Goal: Find contact information: Find contact information

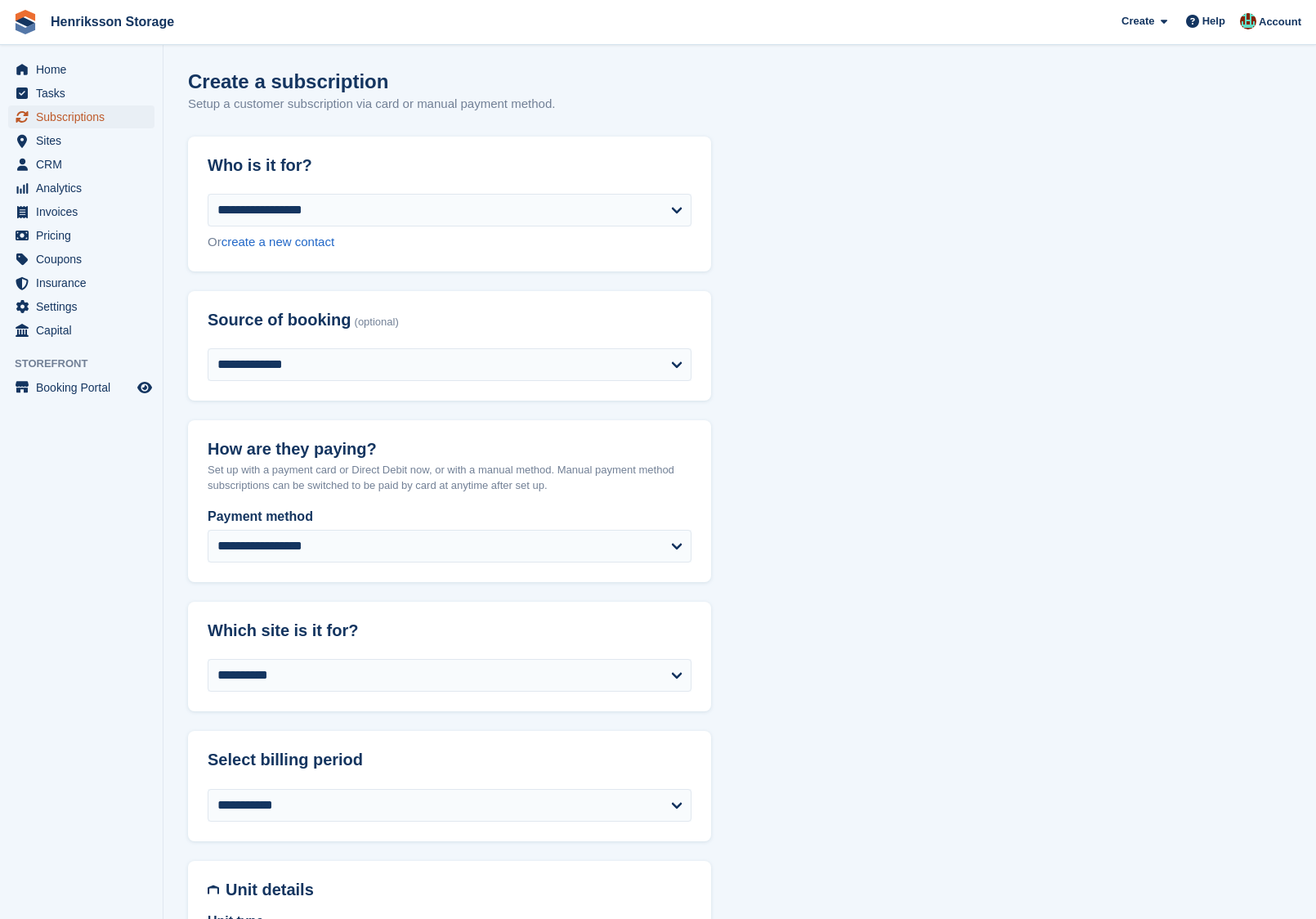
click at [91, 112] on span "Subscriptions" at bounding box center [85, 117] width 98 height 23
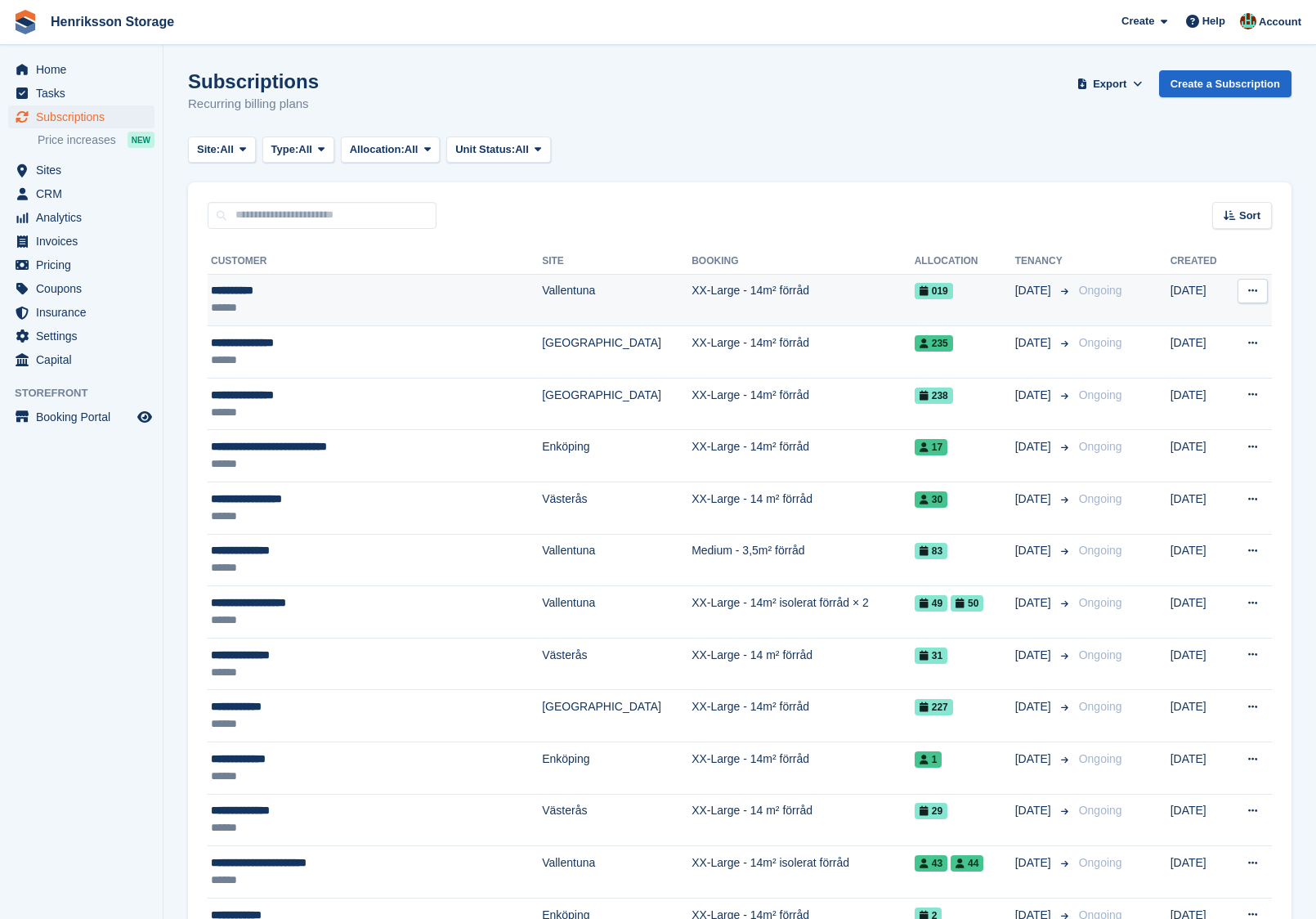
click at [367, 299] on div "**********" at bounding box center [343, 291] width 263 height 17
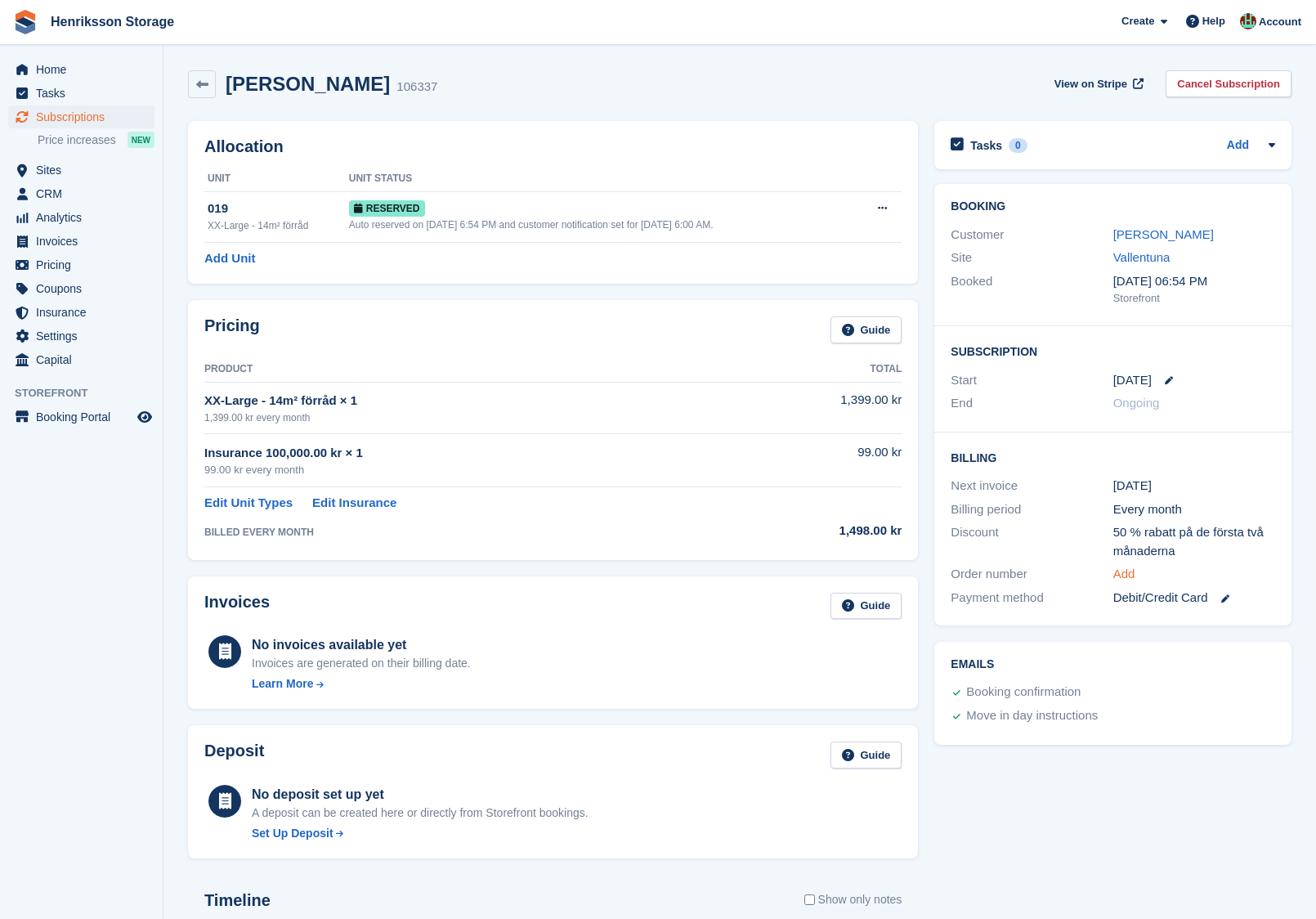
click at [1128, 565] on link "Add" at bounding box center [1124, 574] width 22 height 19
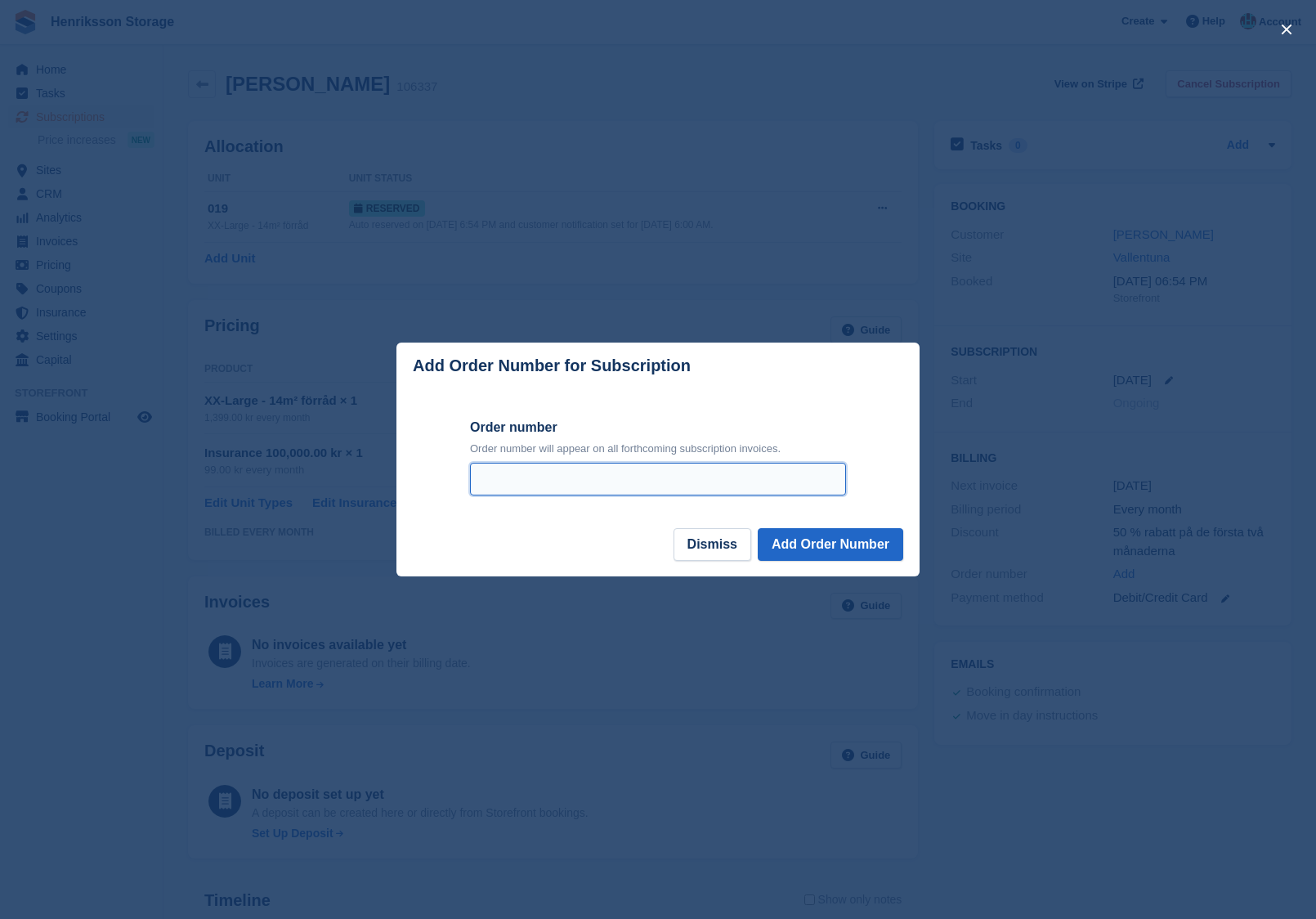
click at [812, 489] on input "Order number" at bounding box center [658, 479] width 376 height 33
paste input "**********"
type input "**********"
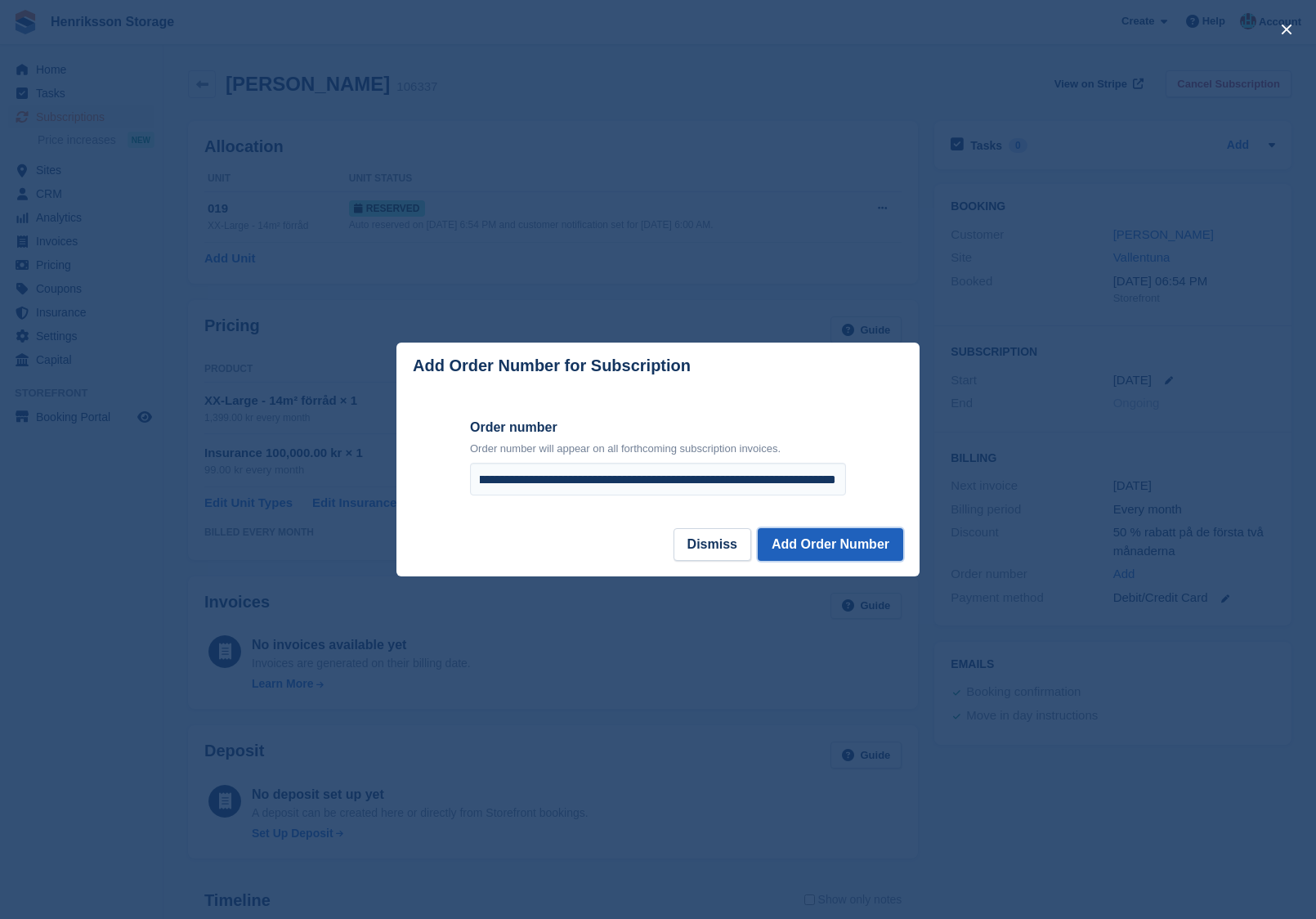
click at [874, 548] on button "Add Order Number" at bounding box center [830, 545] width 145 height 33
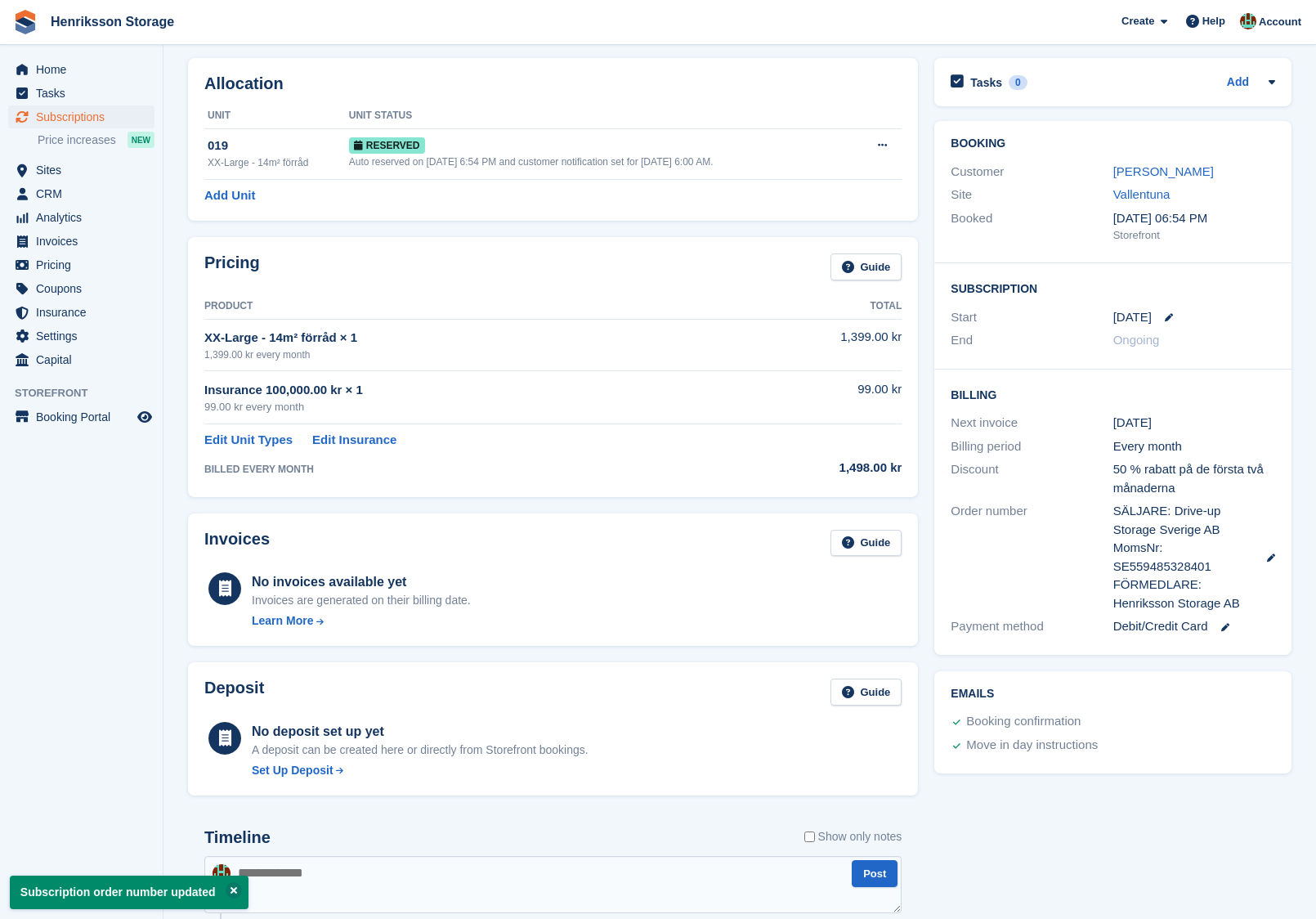
scroll to position [0, 0]
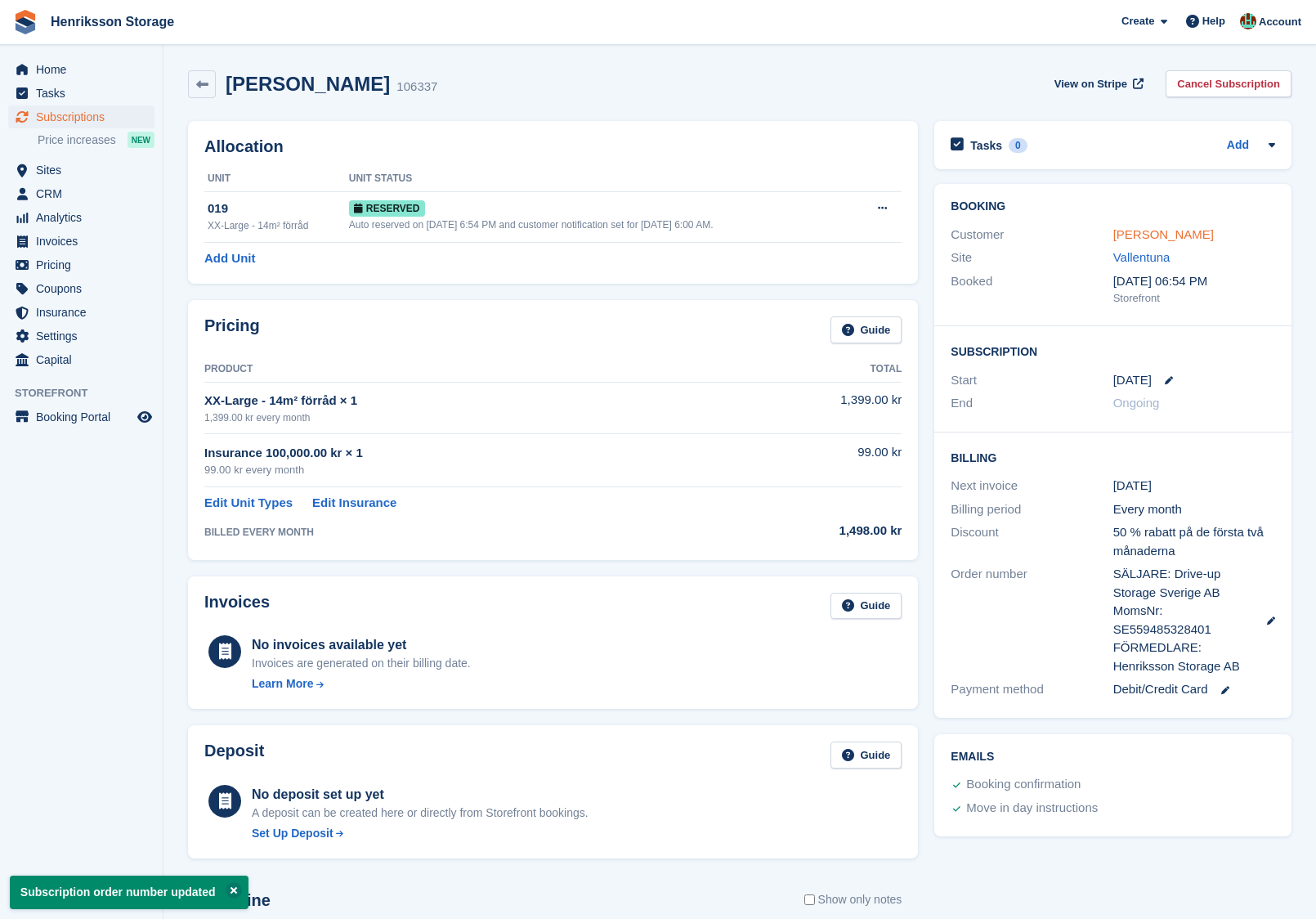
click at [1136, 232] on link "[PERSON_NAME]" at bounding box center [1164, 234] width 100 height 14
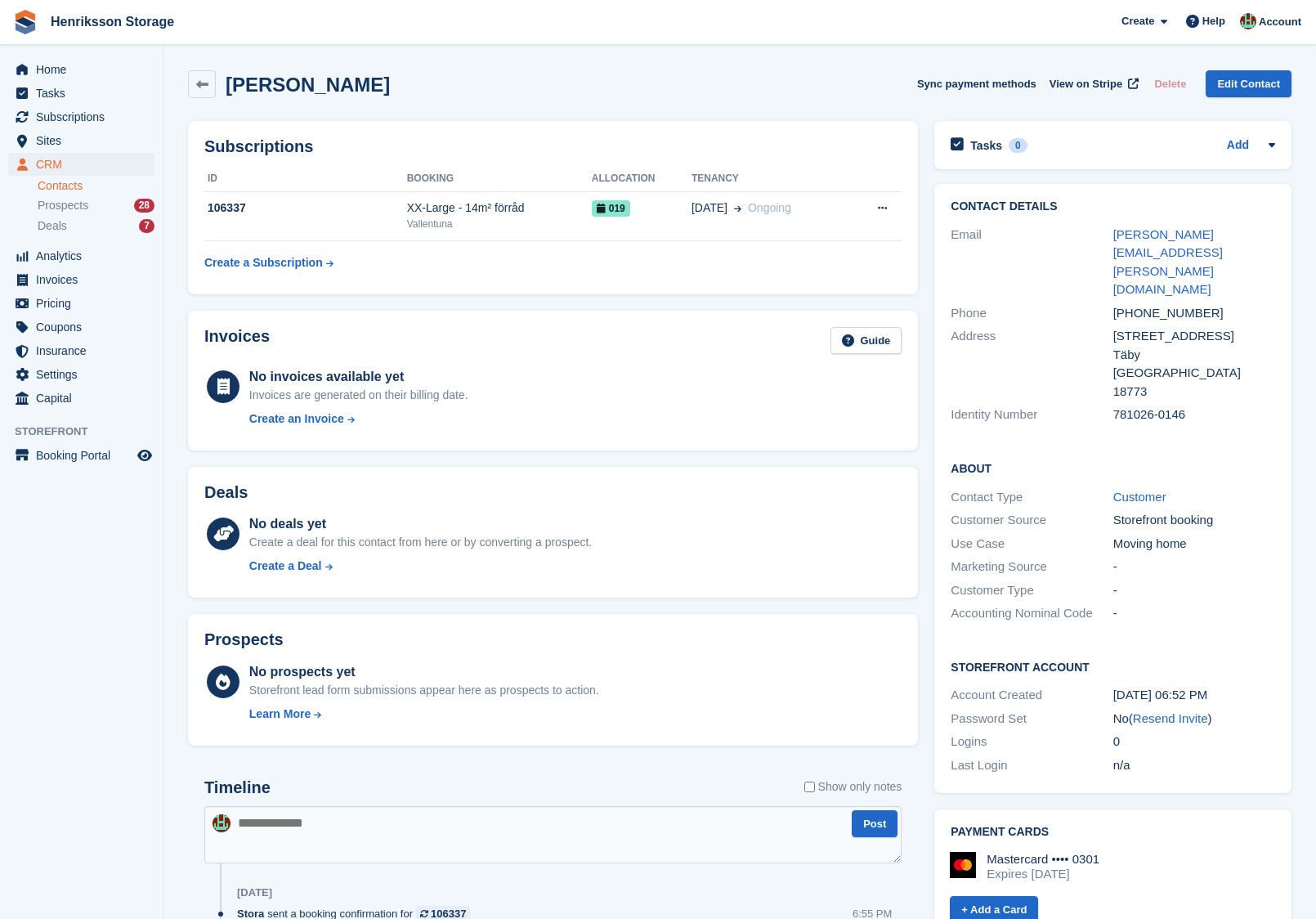
click at [1132, 405] on div "781026-0146" at bounding box center [1194, 415] width 162 height 19
copy div "781026-0146"
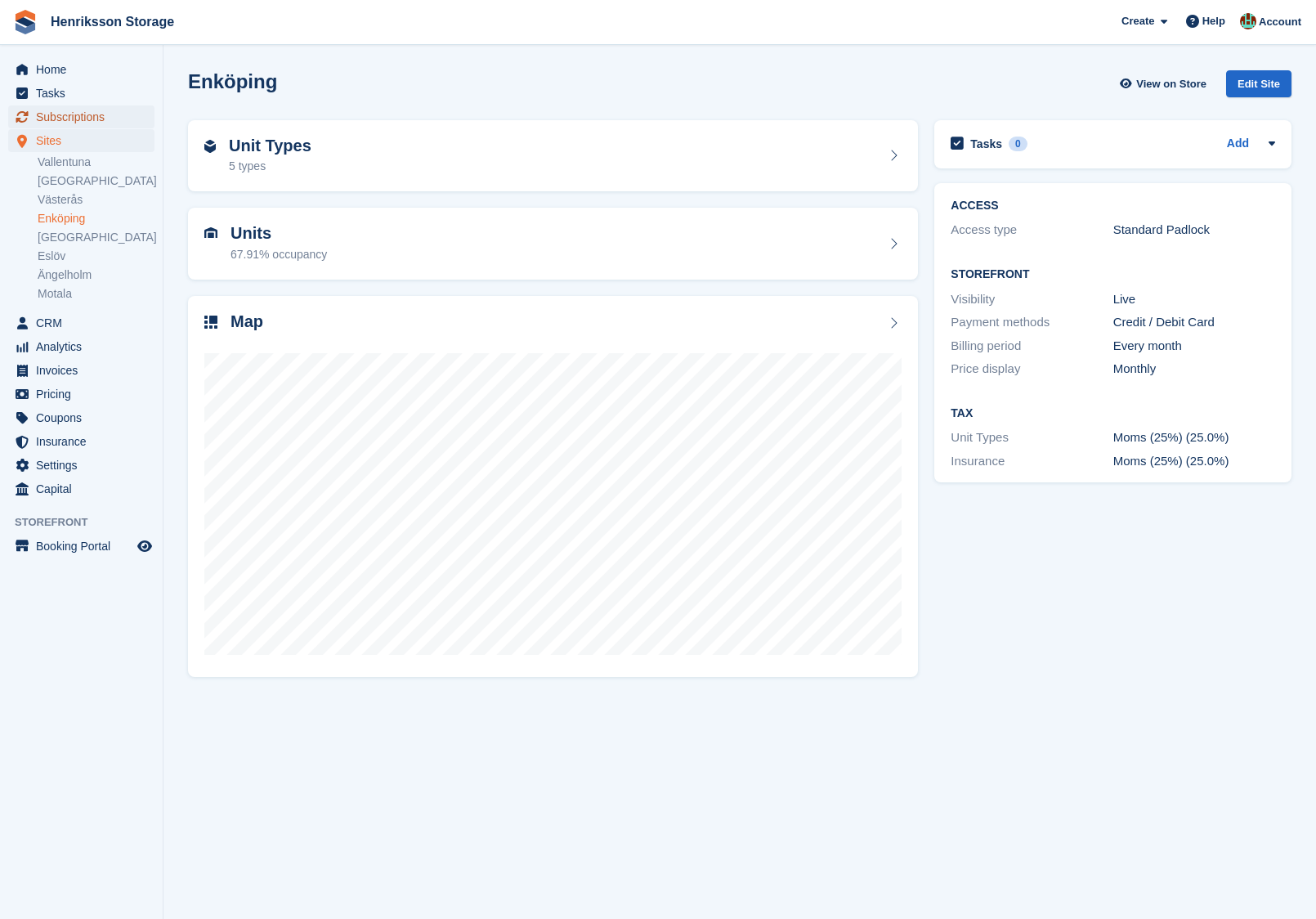
click at [110, 106] on span "Subscriptions" at bounding box center [85, 117] width 98 height 23
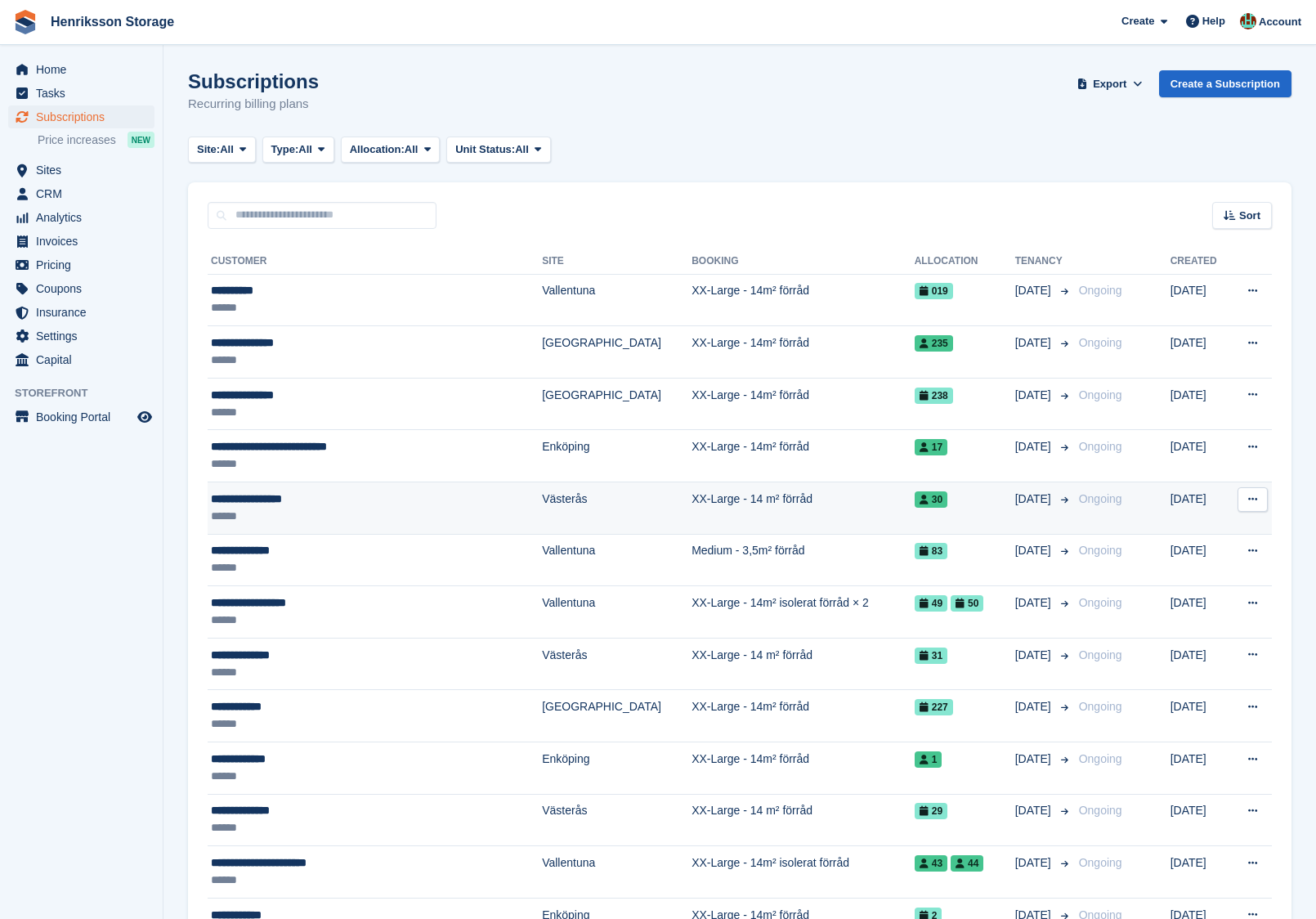
click at [407, 495] on div "**********" at bounding box center [343, 500] width 263 height 17
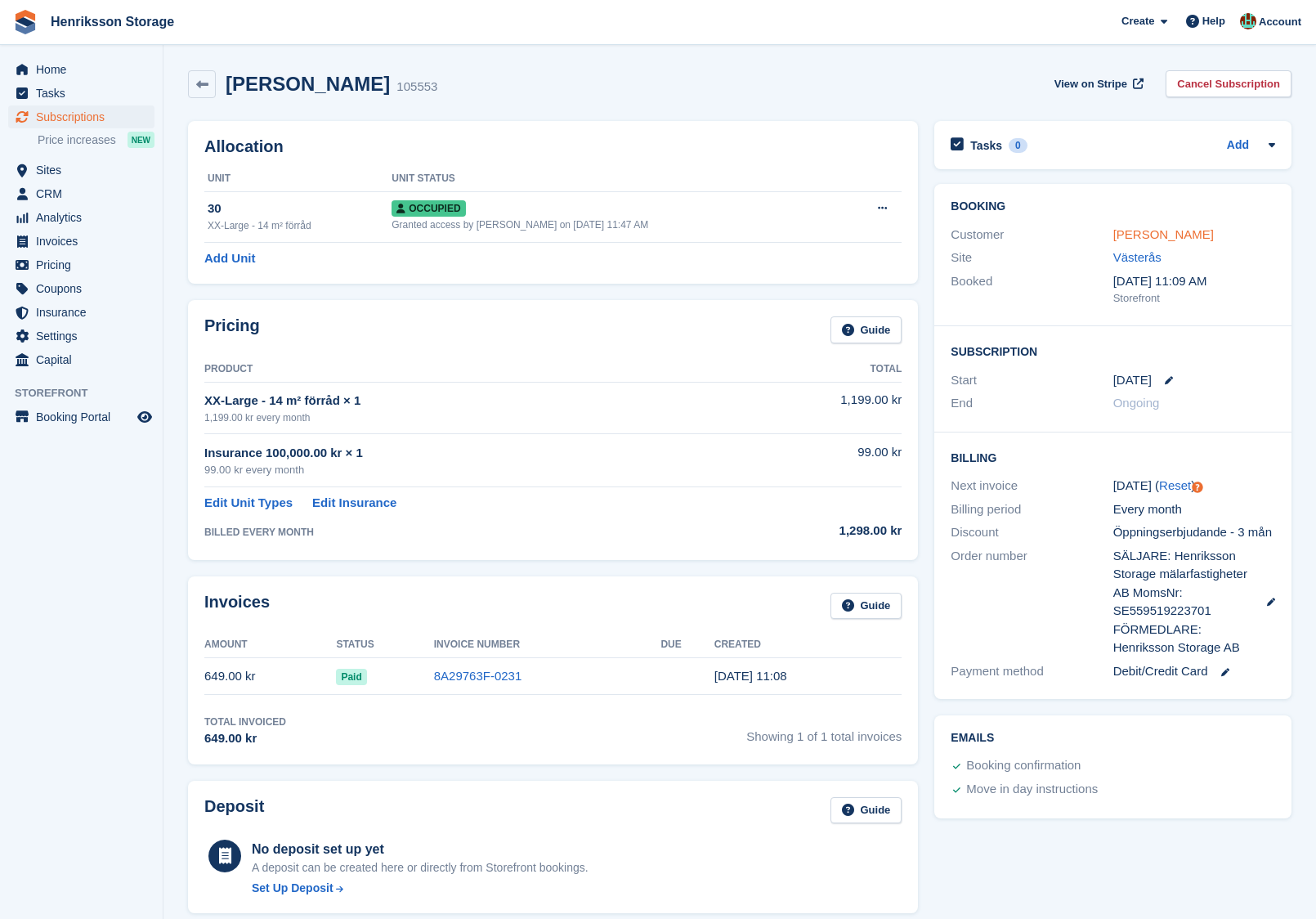
click at [1171, 233] on link "Tobias Edvardsson" at bounding box center [1164, 234] width 100 height 14
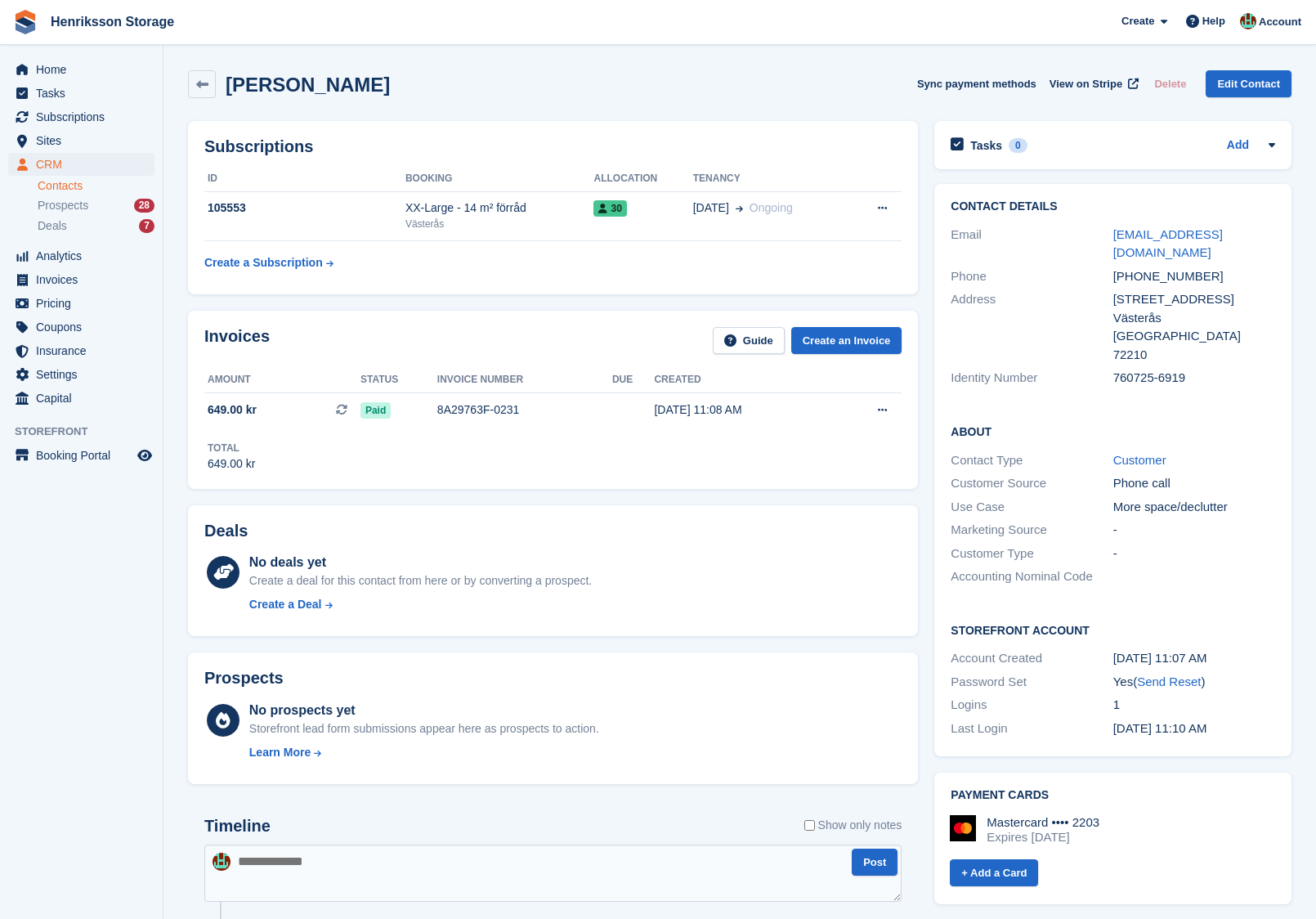
click at [1146, 268] on div "+46730708145" at bounding box center [1194, 277] width 162 height 19
click at [1132, 369] on div "760725-6919" at bounding box center [1194, 379] width 162 height 19
copy div "760725-6919"
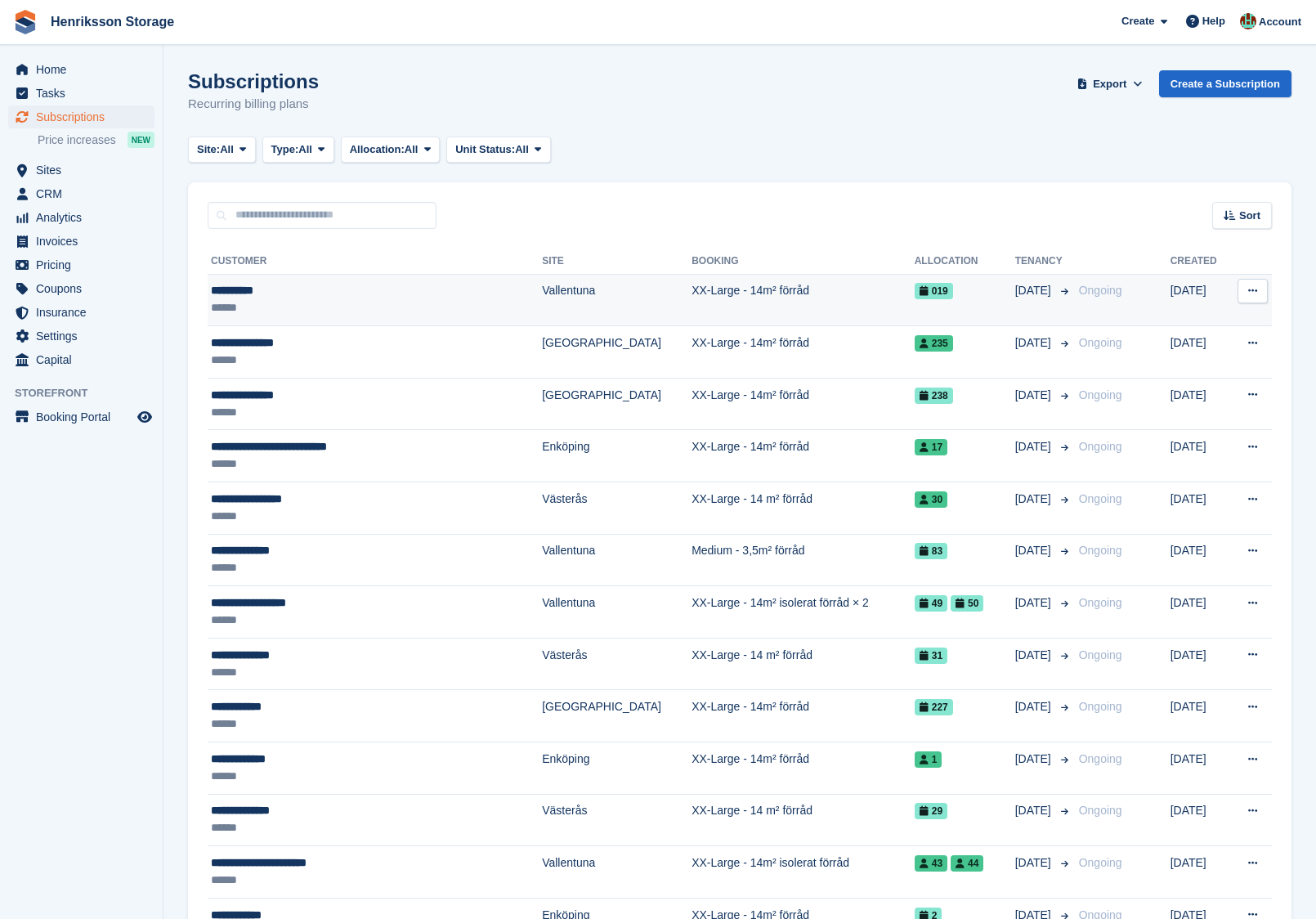
click at [398, 300] on div "******" at bounding box center [343, 308] width 263 height 17
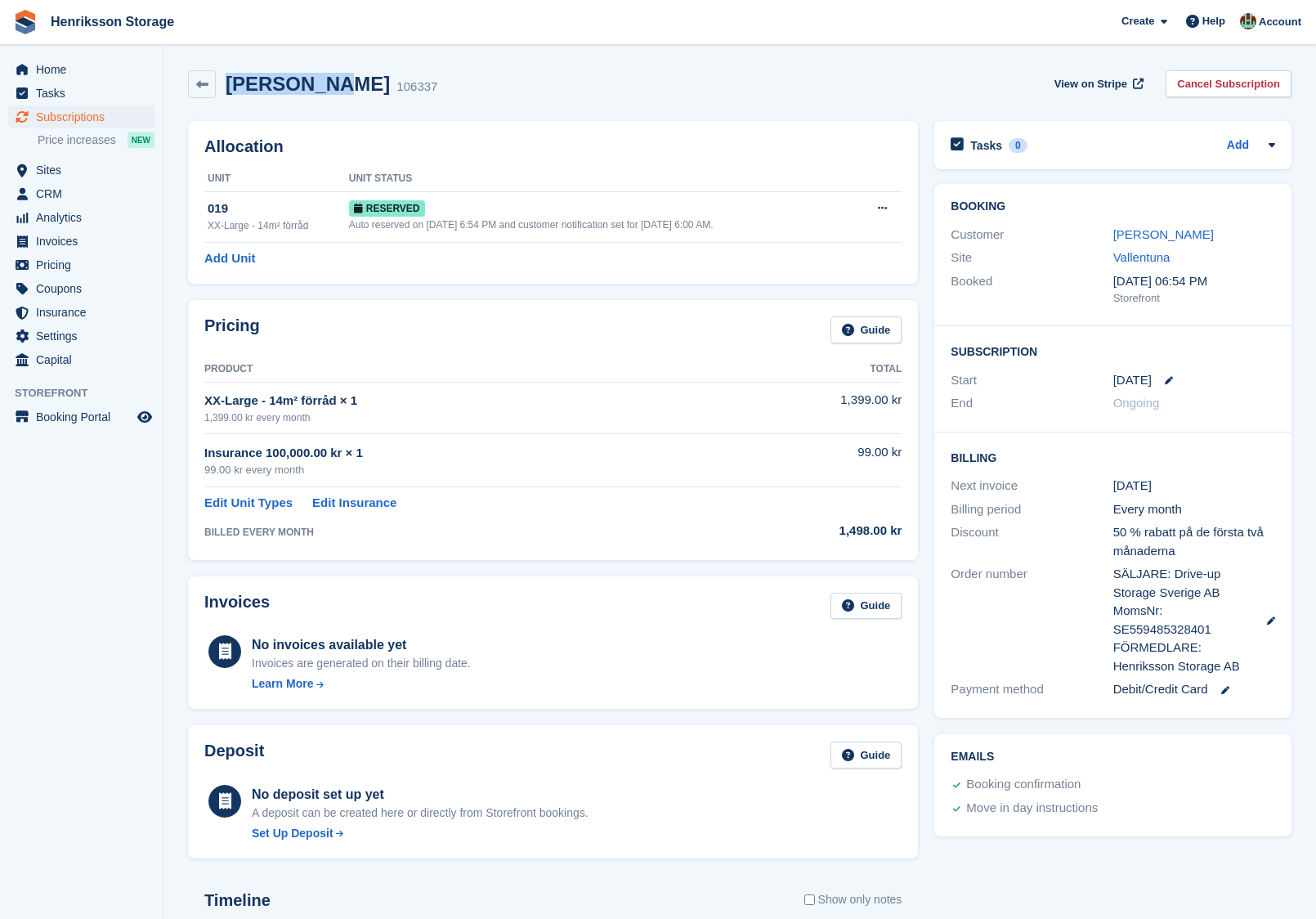
drag, startPoint x: 312, startPoint y: 89, endPoint x: 229, endPoint y: 85, distance: 83.1
click at [229, 85] on div "[PERSON_NAME] 106337" at bounding box center [326, 84] width 222 height 23
copy h2 "[PERSON_NAME]"
click at [1159, 233] on link "[PERSON_NAME]" at bounding box center [1164, 234] width 100 height 14
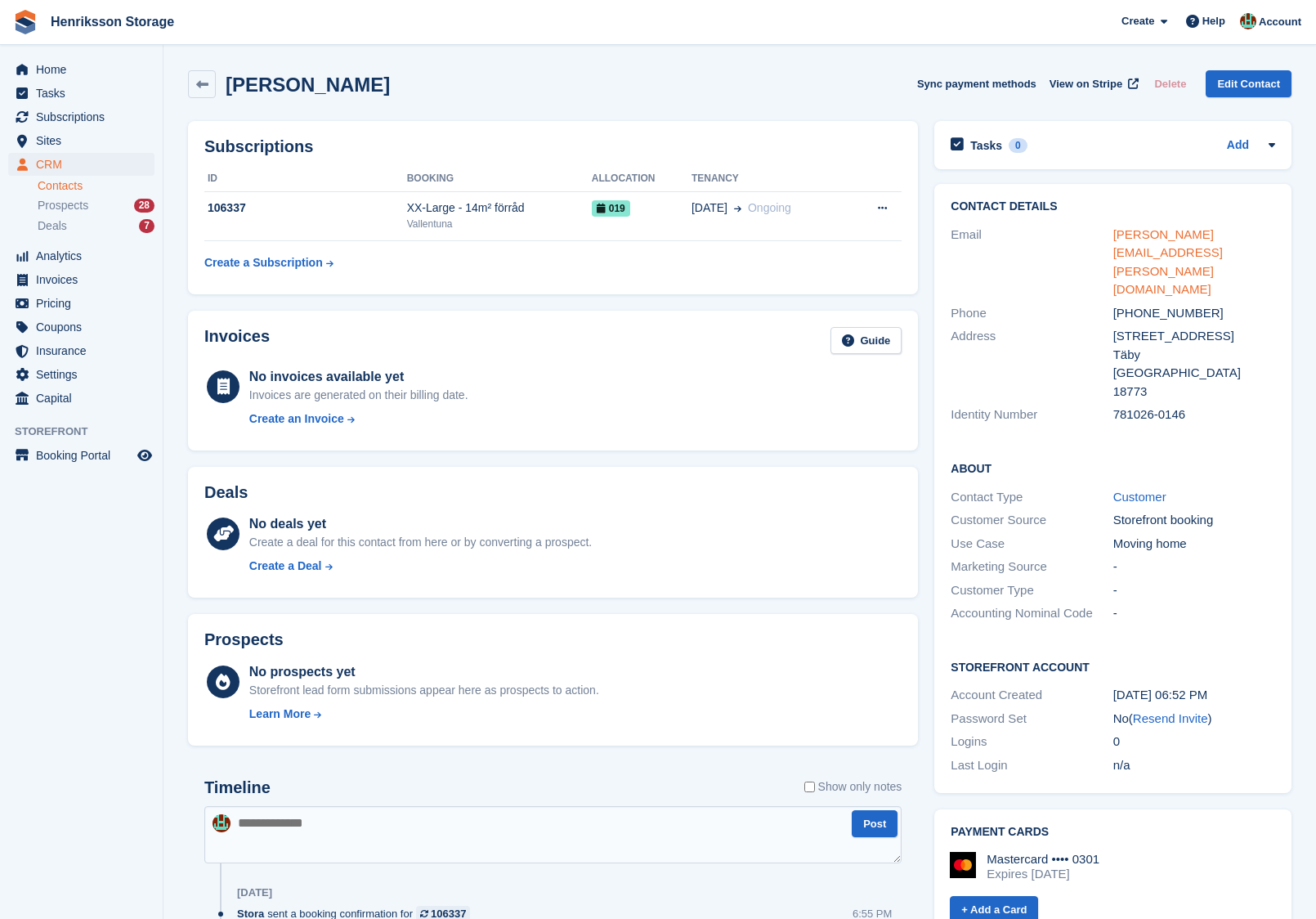
click at [1144, 233] on link "maria@dahlbeck.se" at bounding box center [1168, 262] width 110 height 69
drag, startPoint x: 1261, startPoint y: 242, endPoint x: 1157, endPoint y: 233, distance: 104.4
click at [1157, 233] on div "maria@dahlbeck.se" at bounding box center [1194, 262] width 162 height 74
copy link "dahlbeck.se"
click at [1272, 224] on div "Email maria@dahlbeck.se" at bounding box center [1113, 262] width 325 height 79
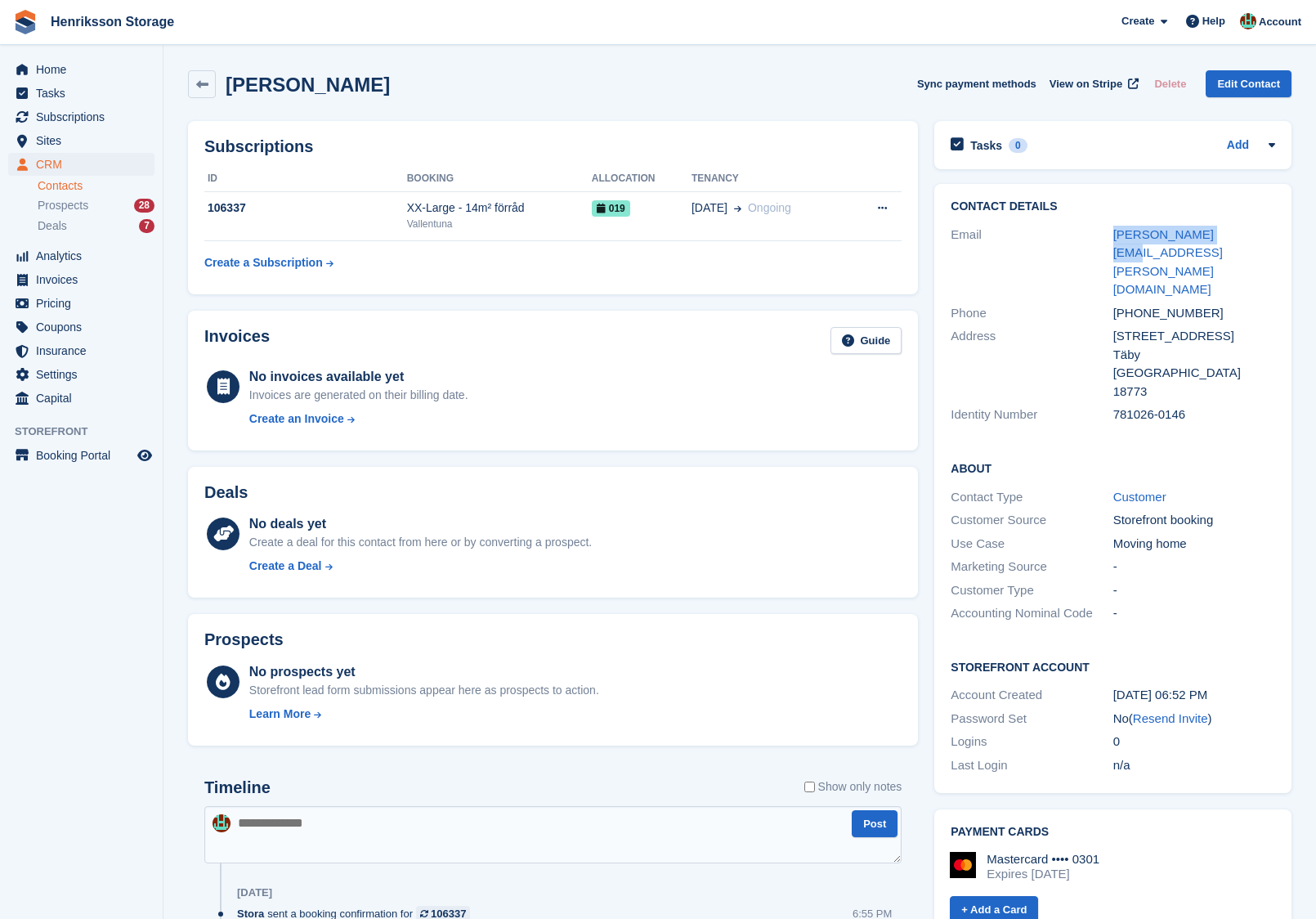
drag, startPoint x: 1246, startPoint y: 224, endPoint x: 1269, endPoint y: 237, distance: 26.4
click at [1269, 237] on div "Email maria@dahlbeck.se" at bounding box center [1113, 262] width 325 height 79
copy link "[PERSON_NAME][EMAIL_ADDRESS][PERSON_NAME][DOMAIN_NAME]"
click at [1148, 304] on div "[PHONE_NUMBER]" at bounding box center [1194, 314] width 162 height 19
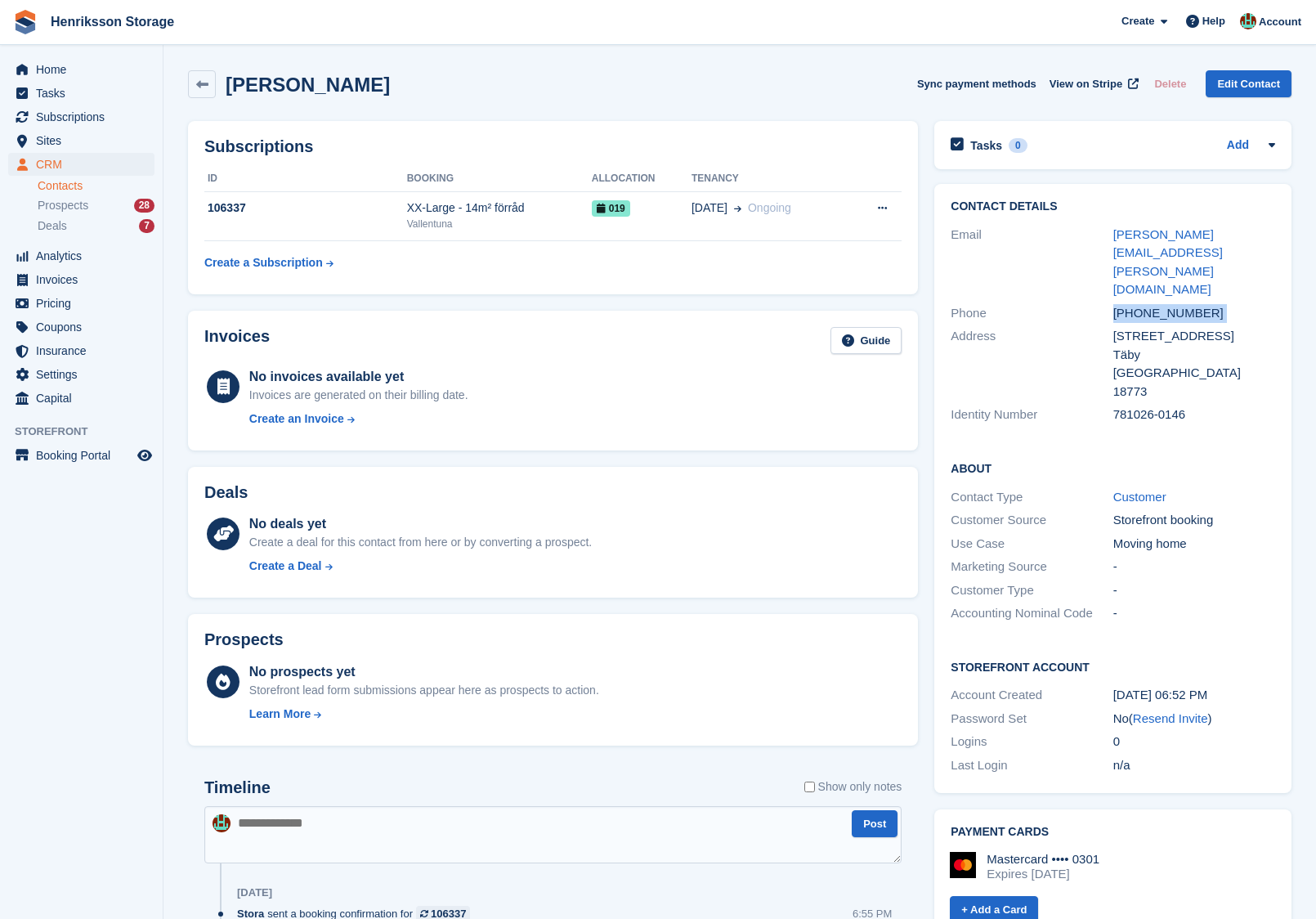
click at [1148, 304] on div "[PHONE_NUMBER]" at bounding box center [1194, 314] width 162 height 19
copy div "[PHONE_NUMBER]"
click at [573, 218] on div "Vallentuna" at bounding box center [499, 223] width 184 height 15
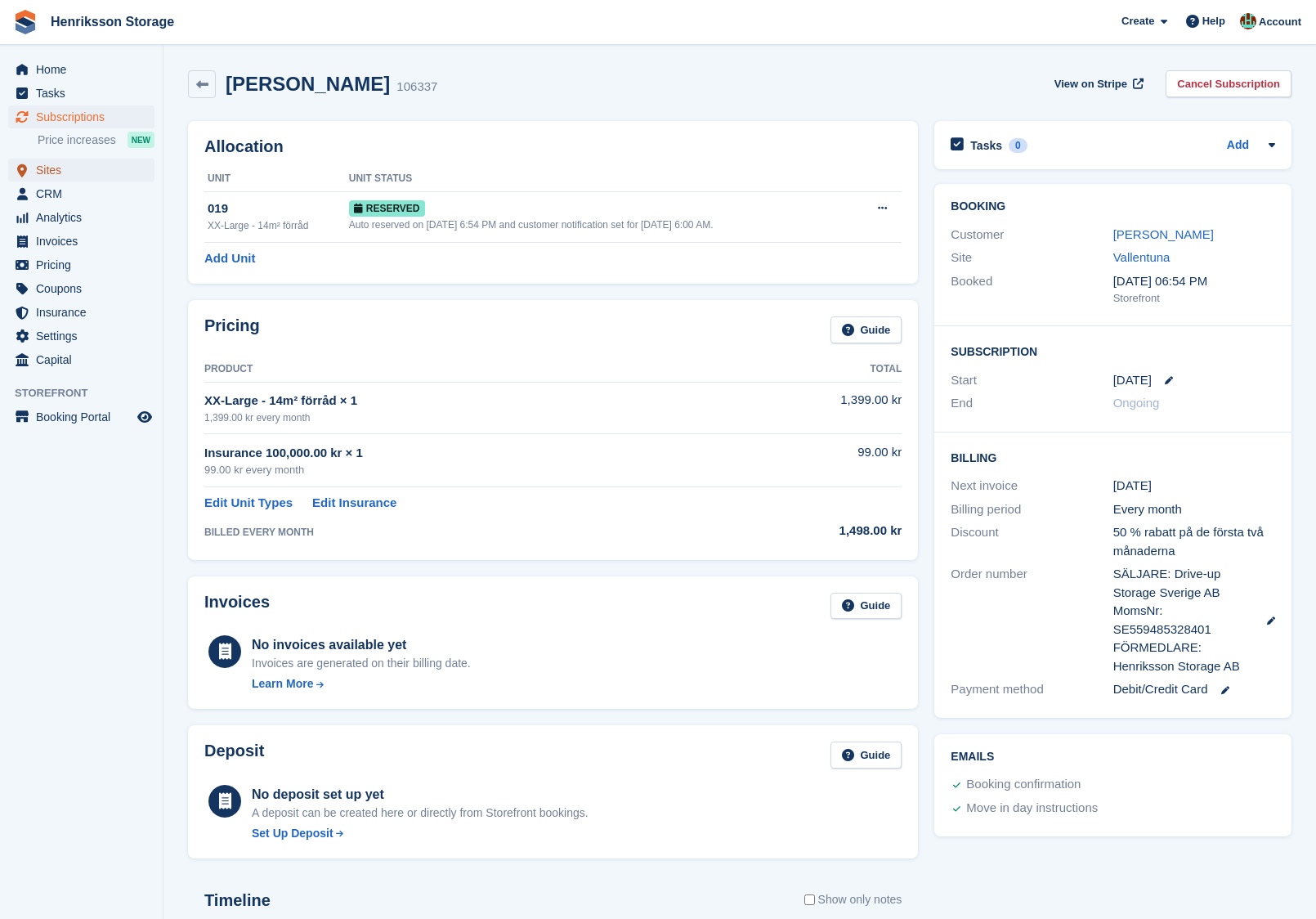
click at [81, 167] on span "Sites" at bounding box center [85, 170] width 98 height 23
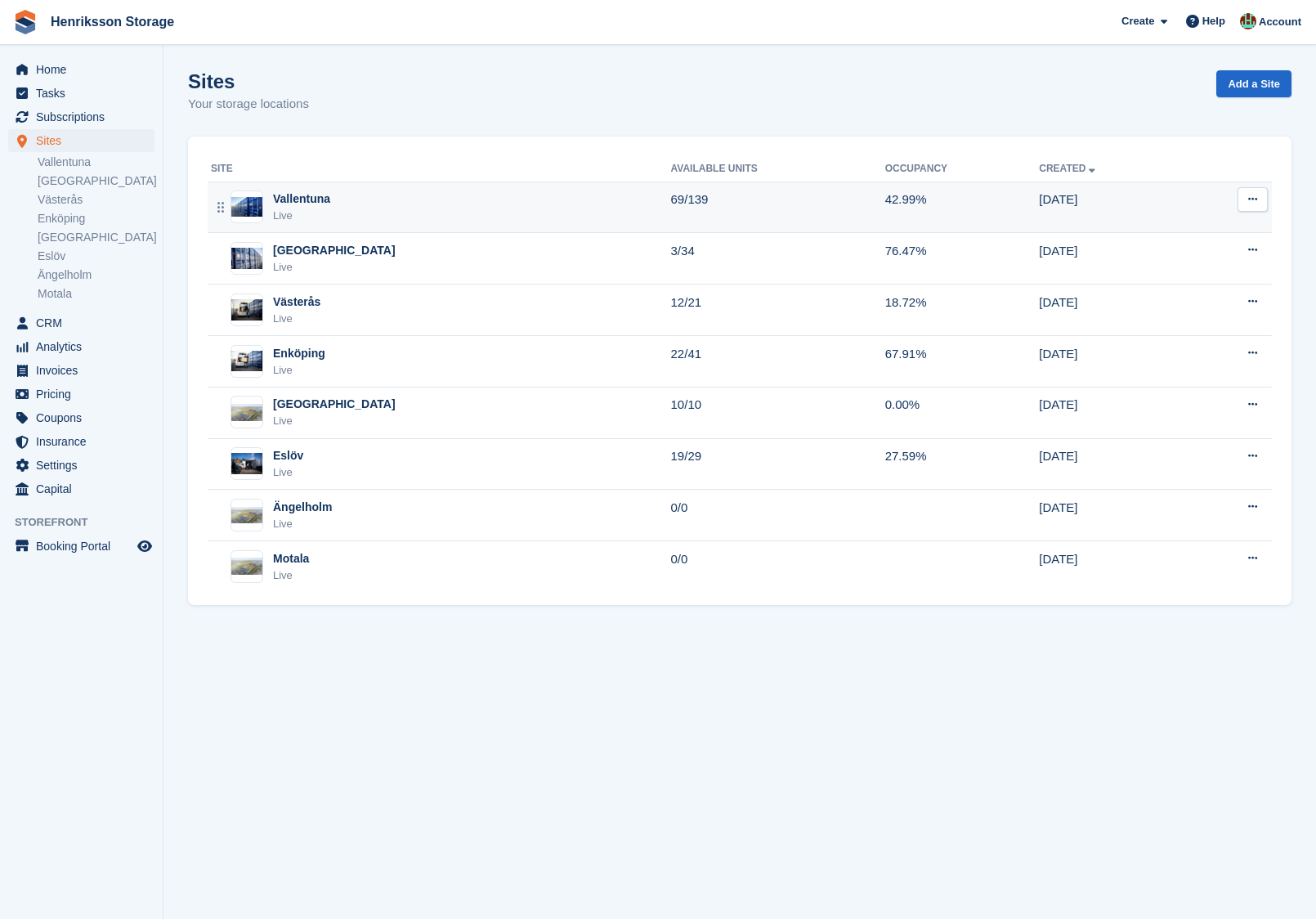
click at [531, 217] on div "Vallentuna Live" at bounding box center [442, 207] width 461 height 34
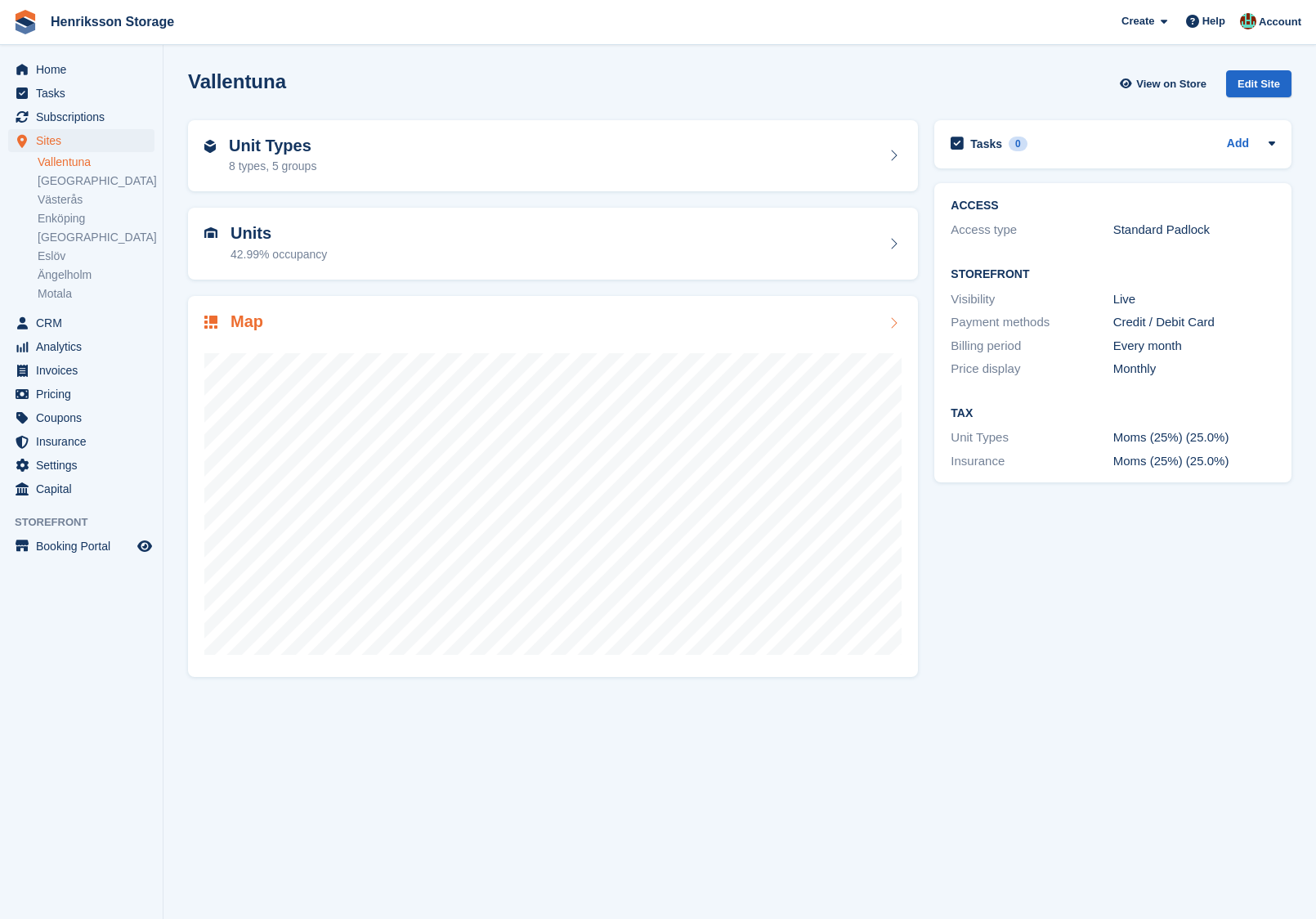
click at [441, 309] on div "Map" at bounding box center [552, 487] width 730 height 381
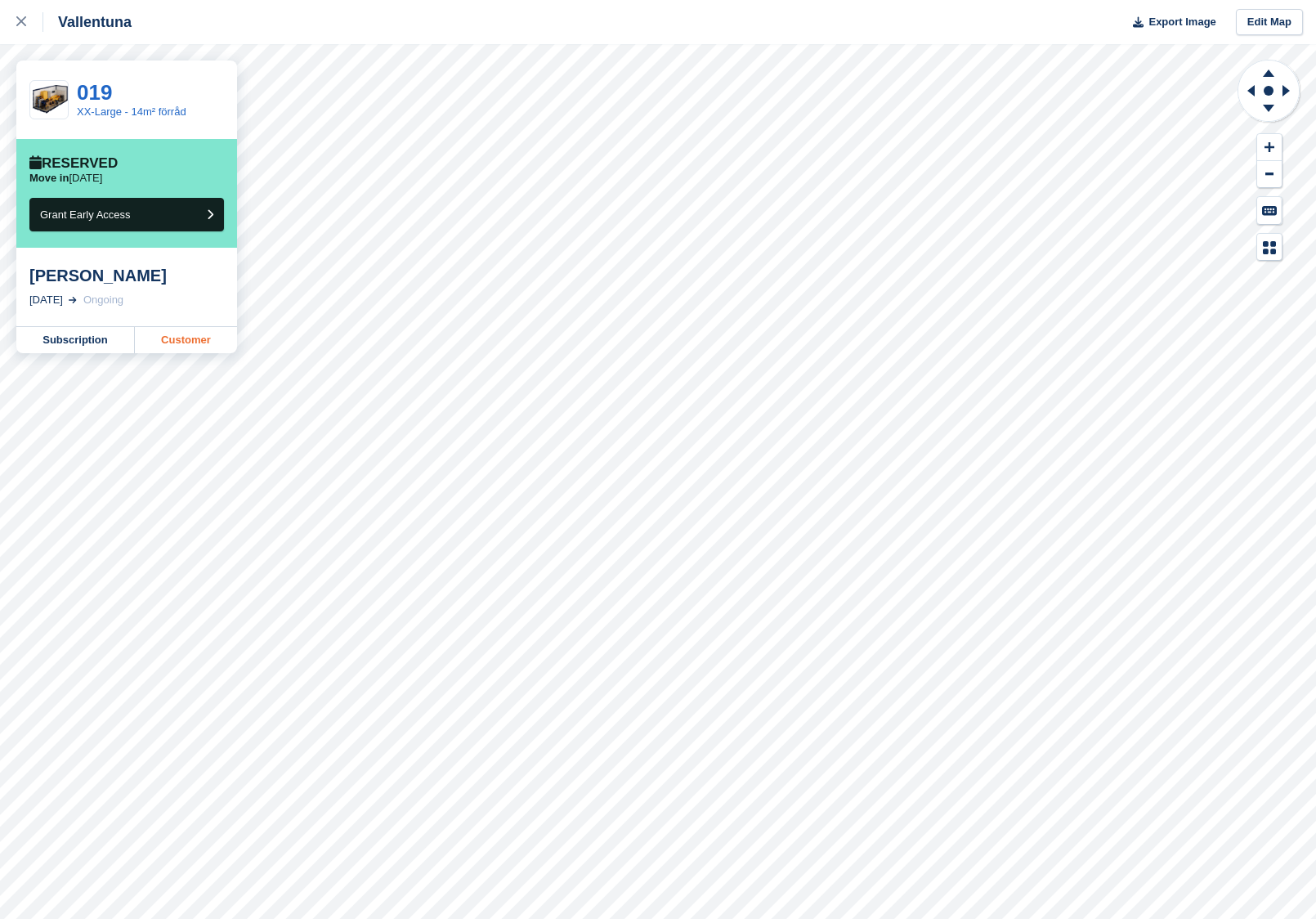
click at [203, 350] on link "Customer" at bounding box center [186, 340] width 102 height 26
